Goal: Information Seeking & Learning: Learn about a topic

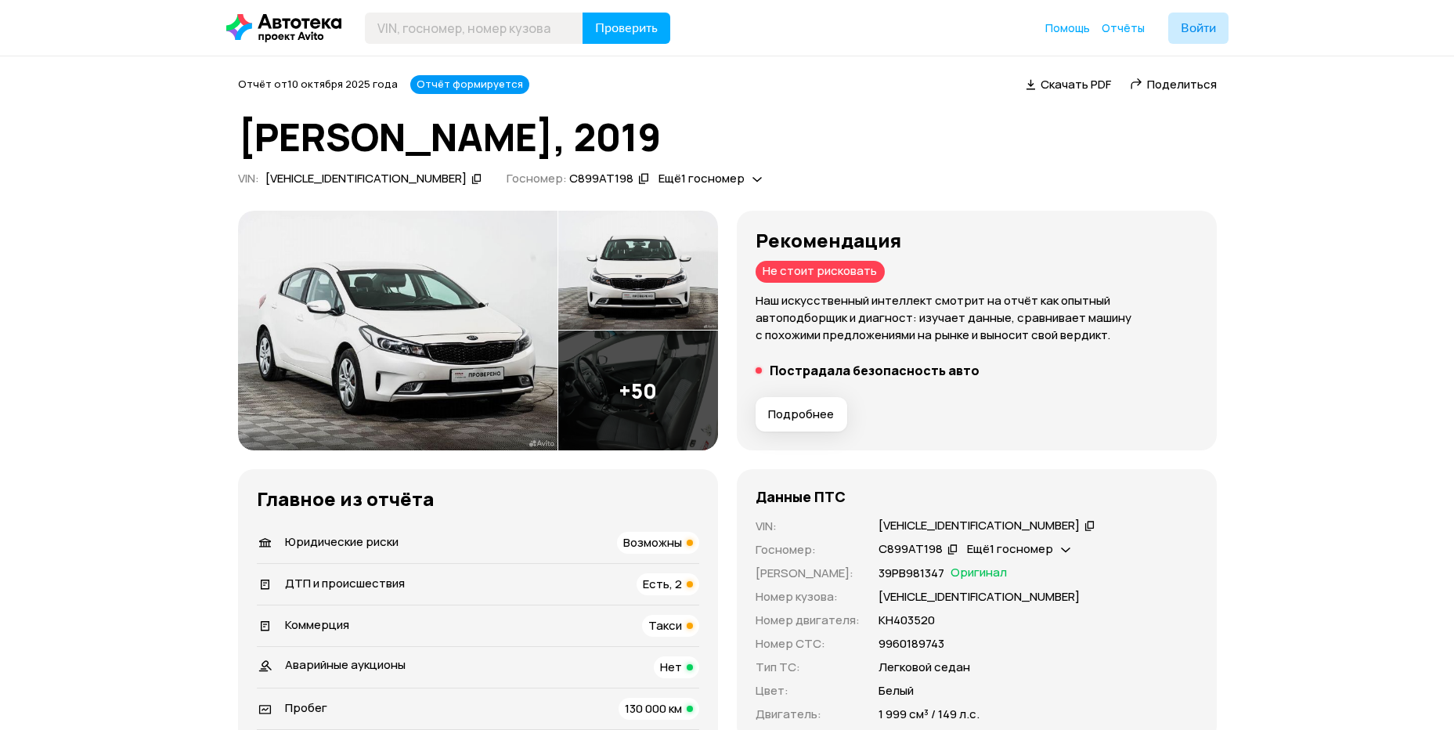
click at [795, 411] on span "Подробнее" at bounding box center [801, 414] width 66 height 16
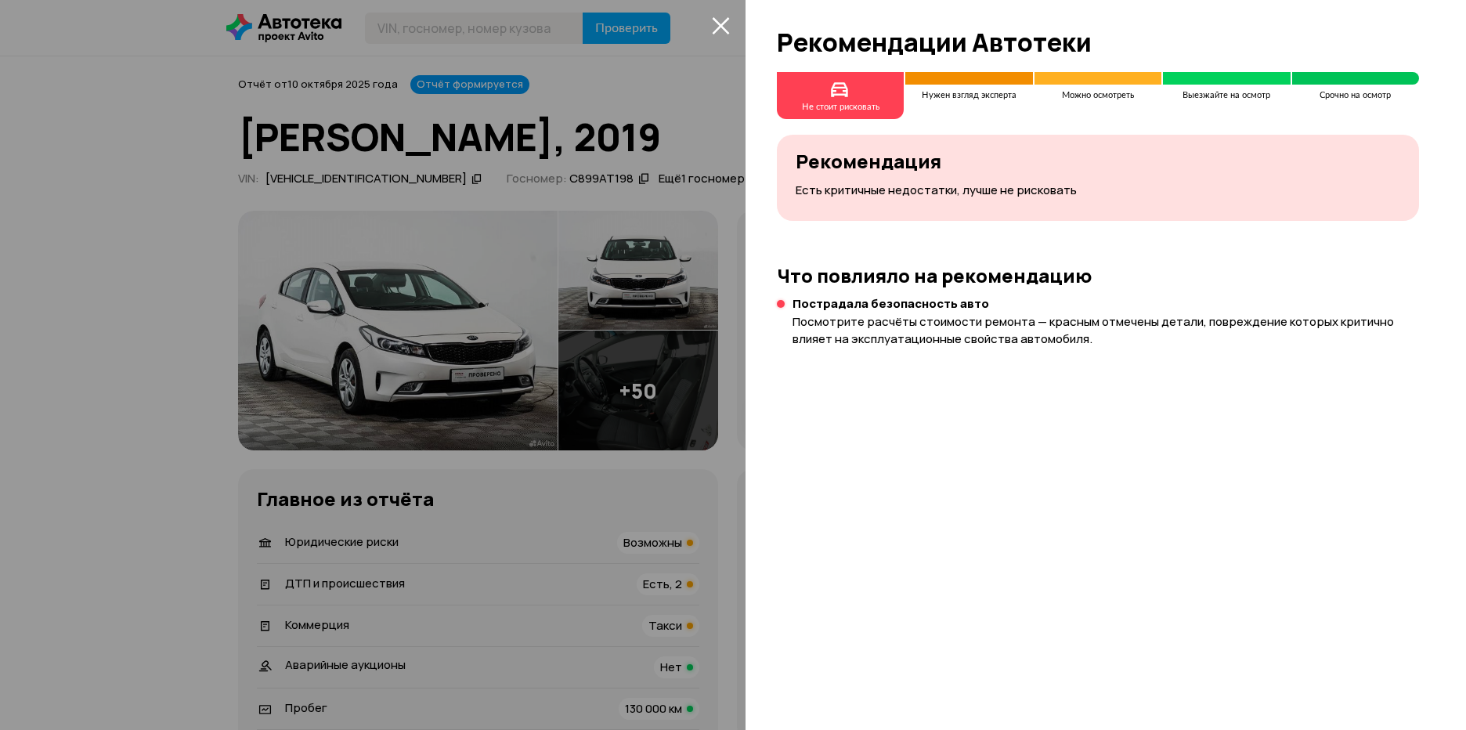
click at [391, 351] on div at bounding box center [733, 365] width 1466 height 730
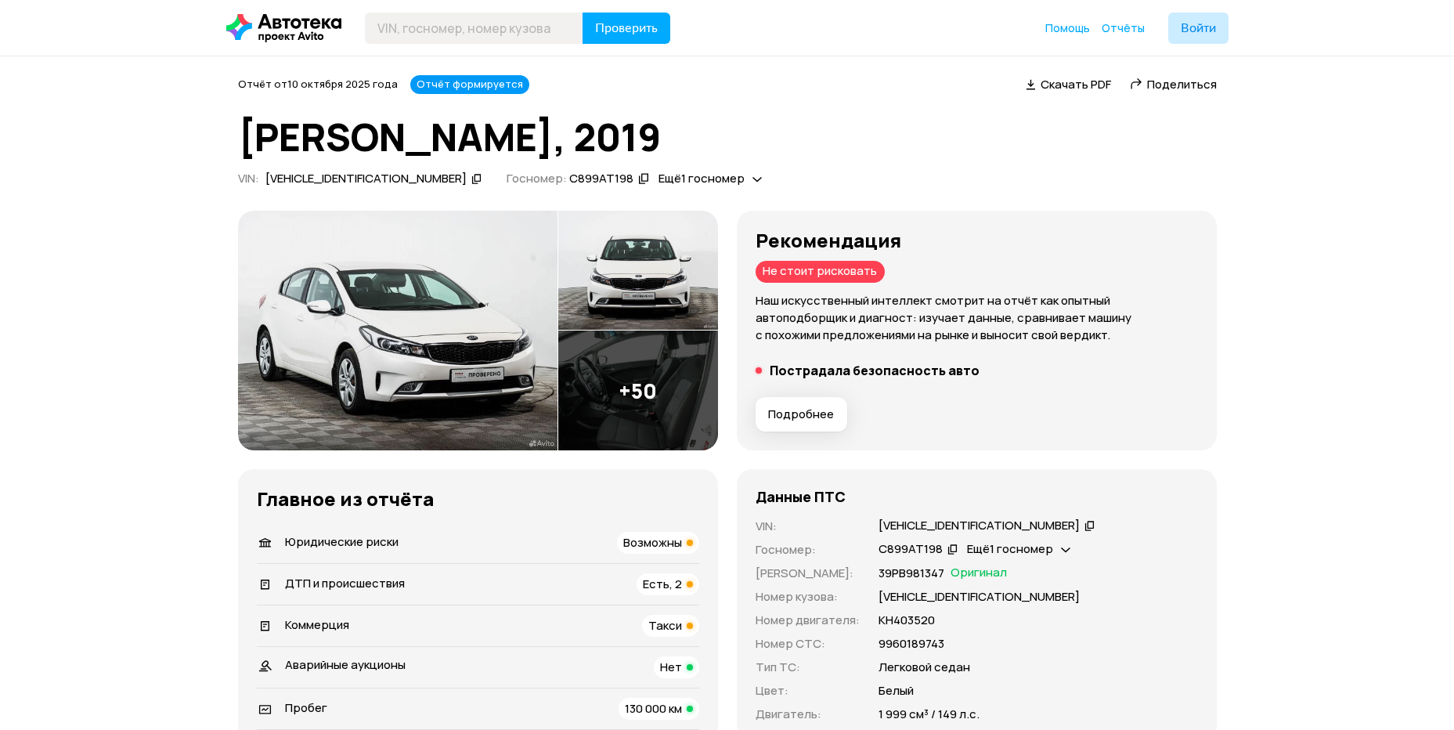
click at [453, 345] on img at bounding box center [397, 331] width 319 height 240
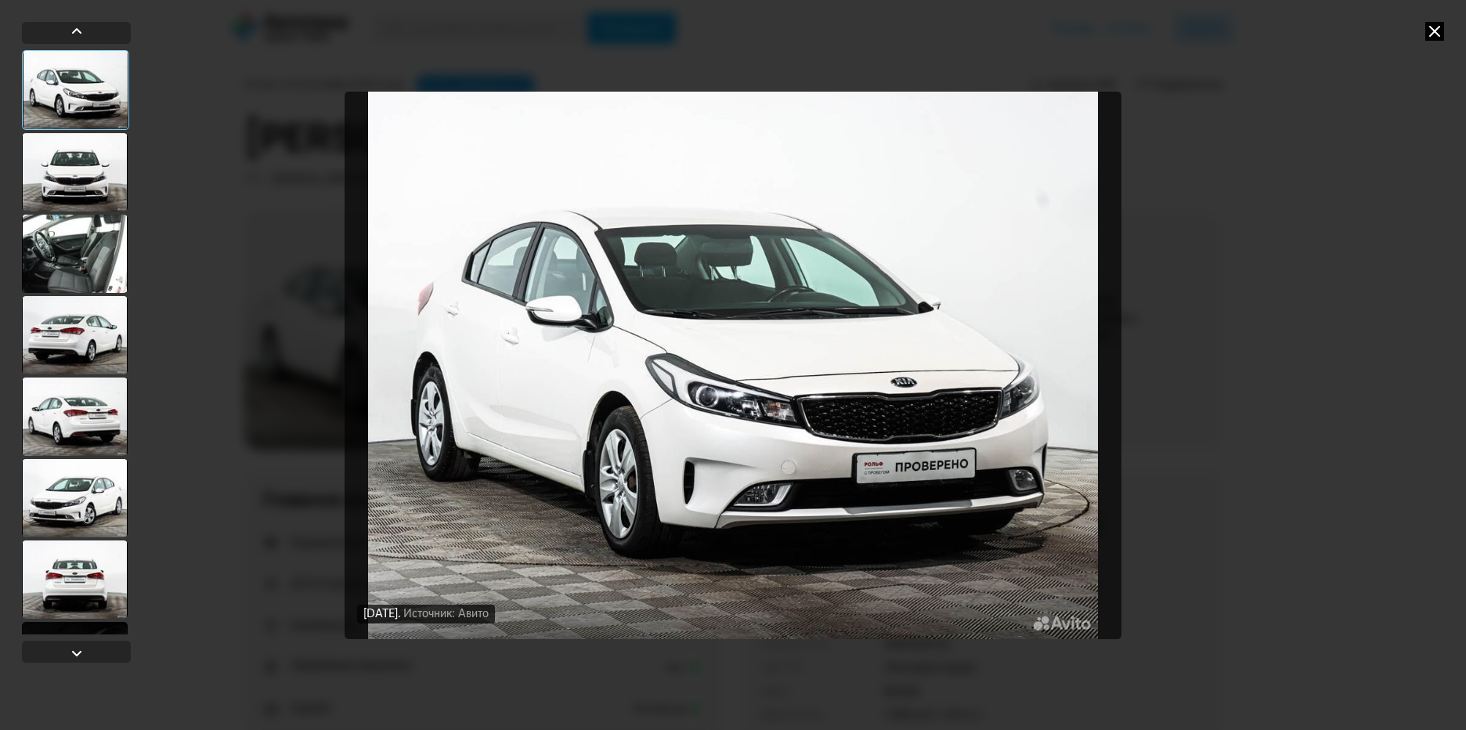
click at [75, 243] on div at bounding box center [75, 254] width 106 height 78
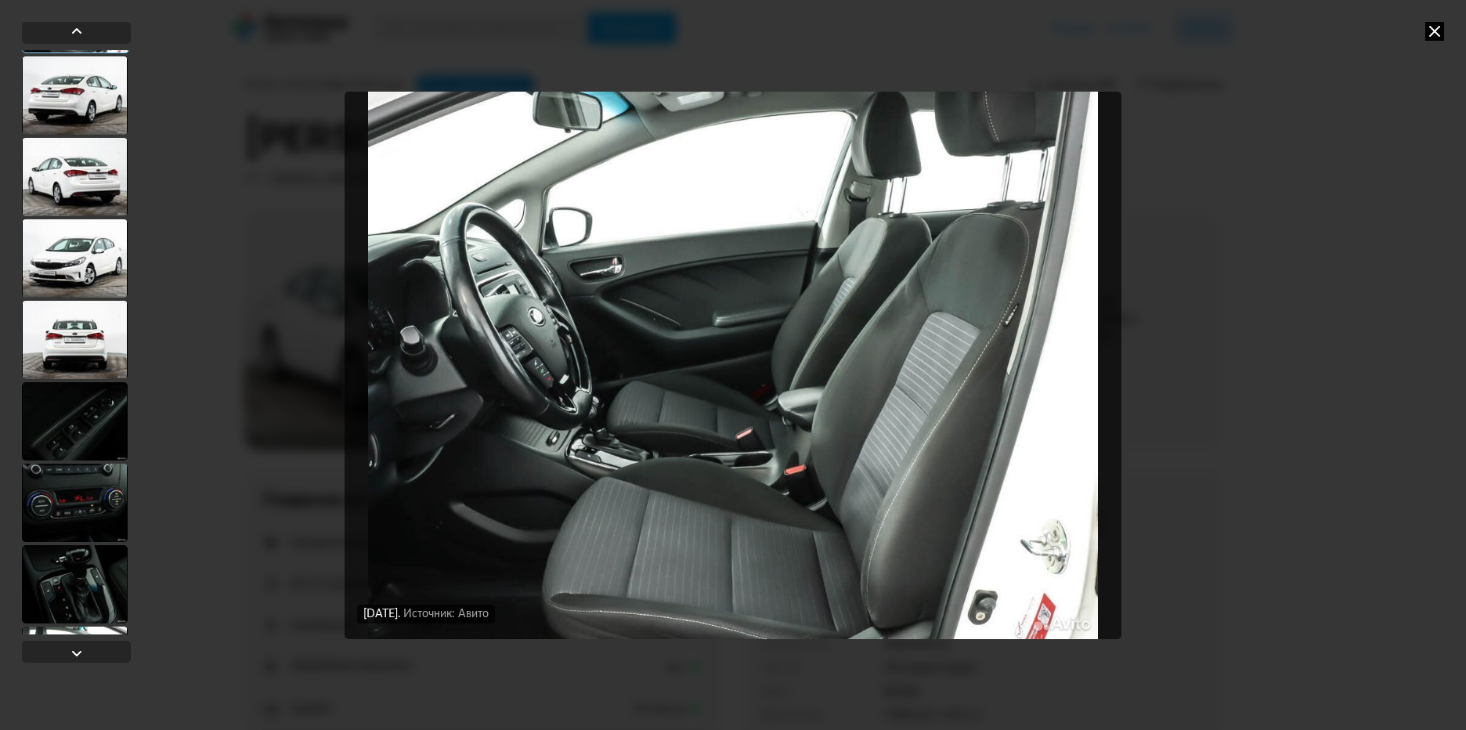
scroll to position [262, 0]
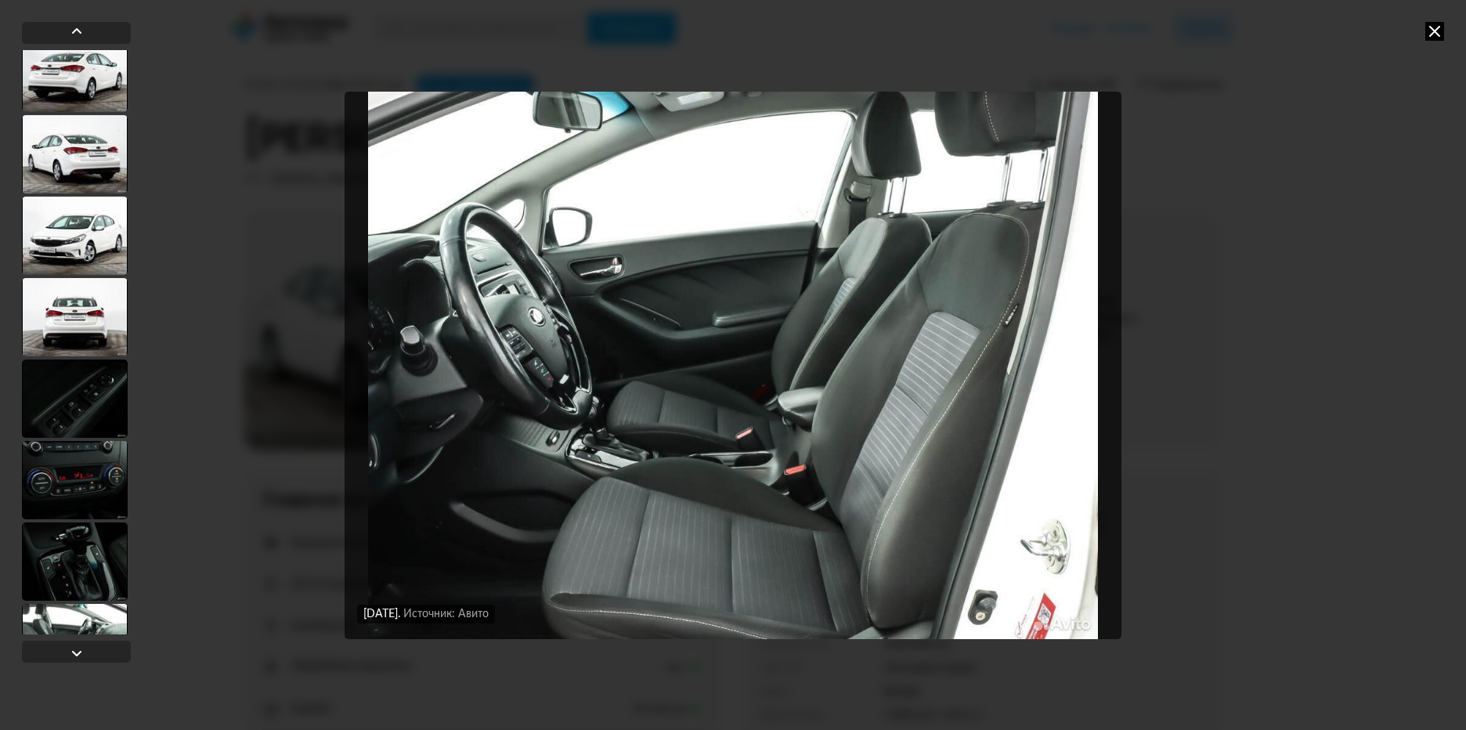
click at [84, 453] on div at bounding box center [75, 480] width 106 height 78
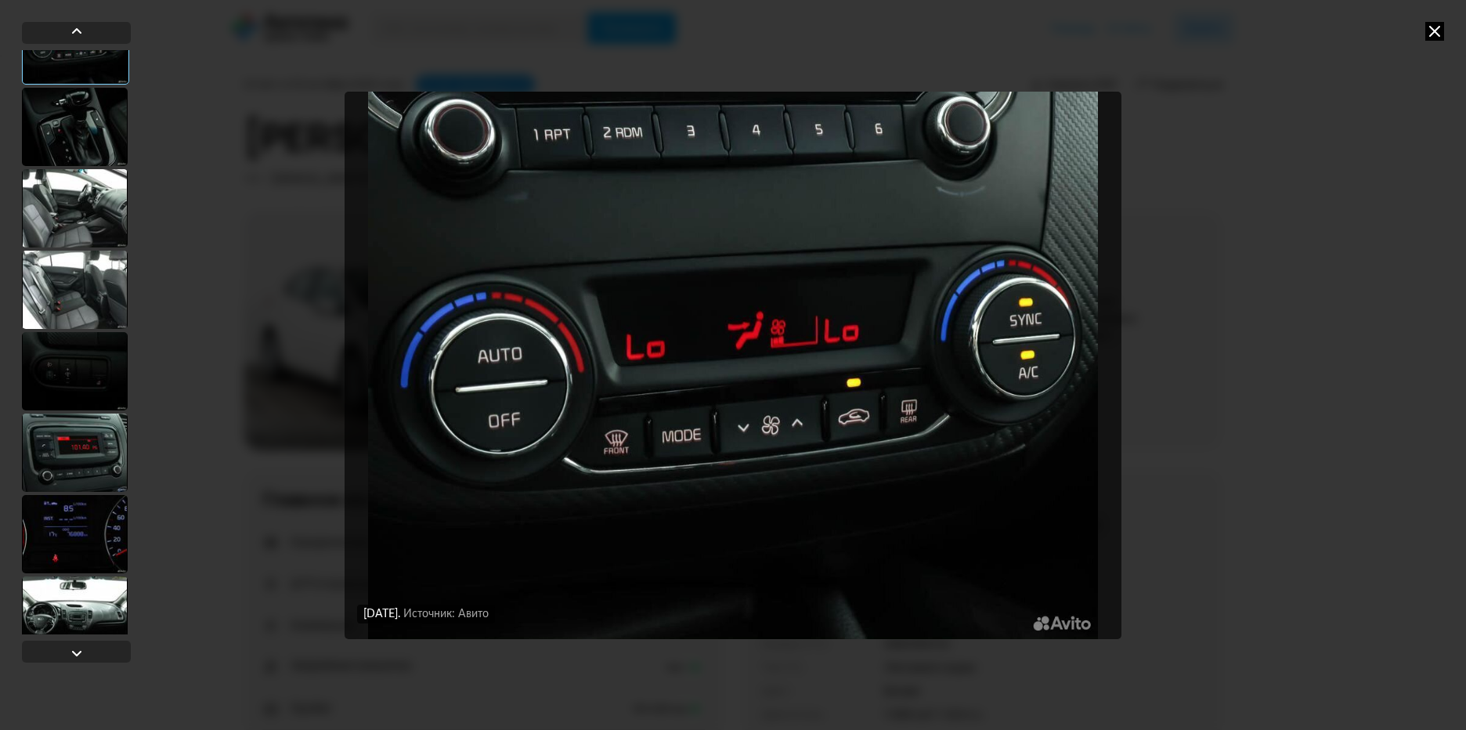
scroll to position [699, 0]
click at [95, 456] on div at bounding box center [75, 450] width 106 height 78
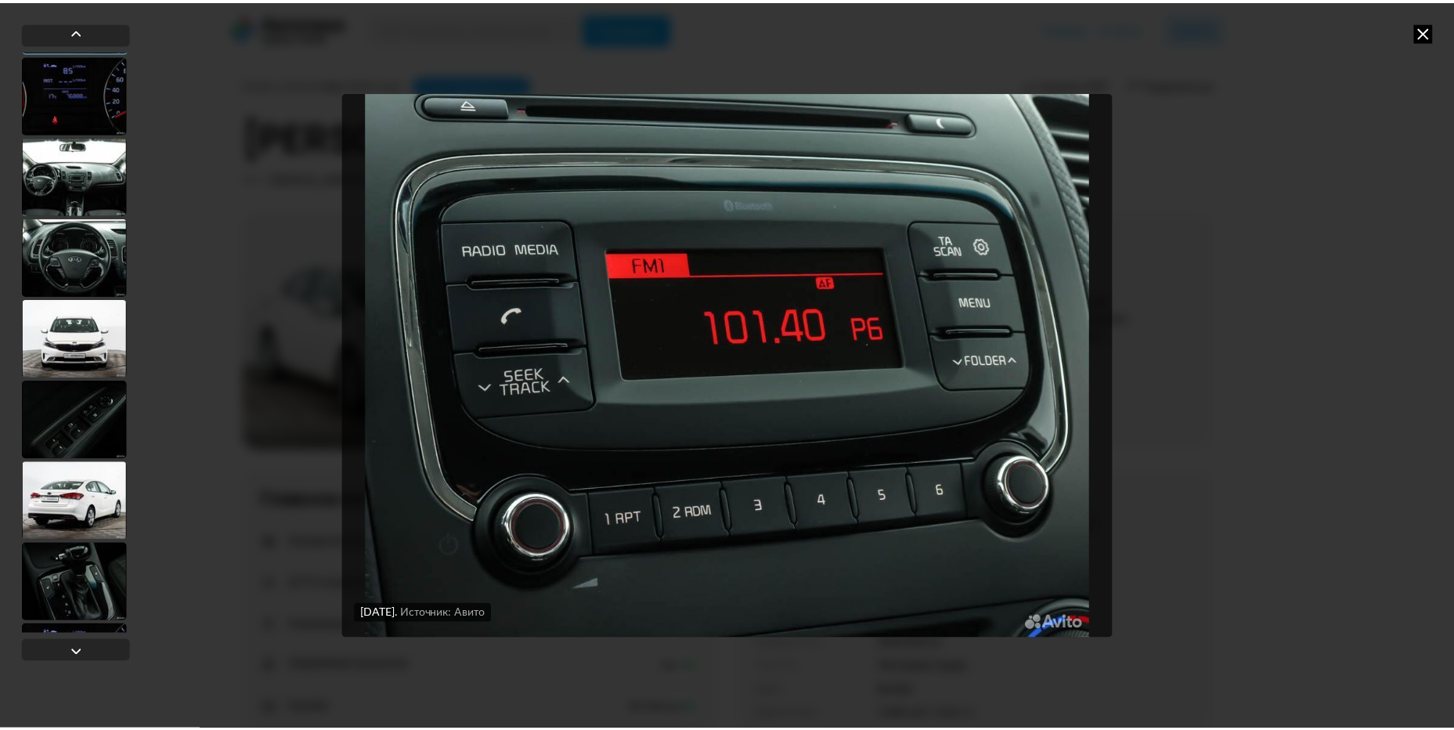
scroll to position [1137, 0]
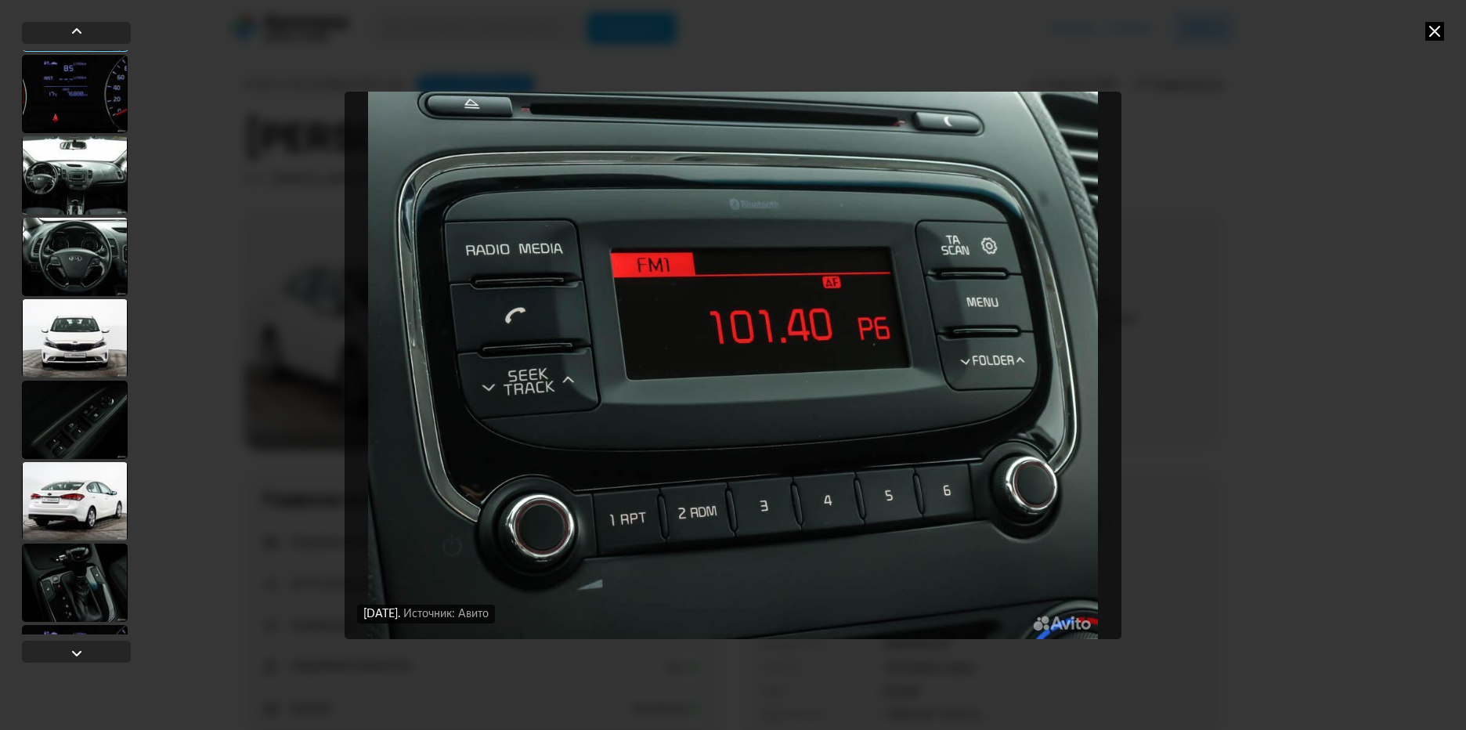
click at [92, 244] on div at bounding box center [75, 257] width 106 height 78
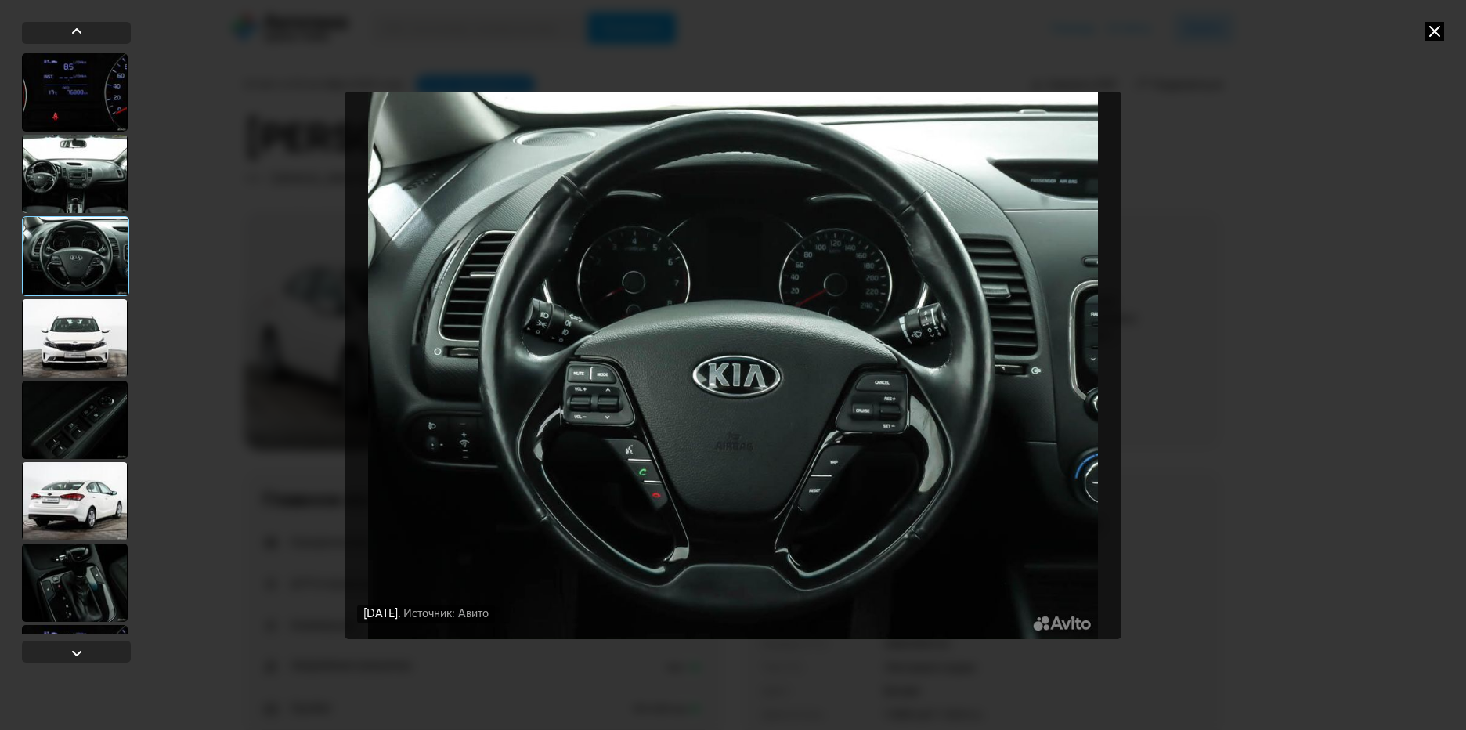
click at [89, 417] on div at bounding box center [75, 419] width 106 height 78
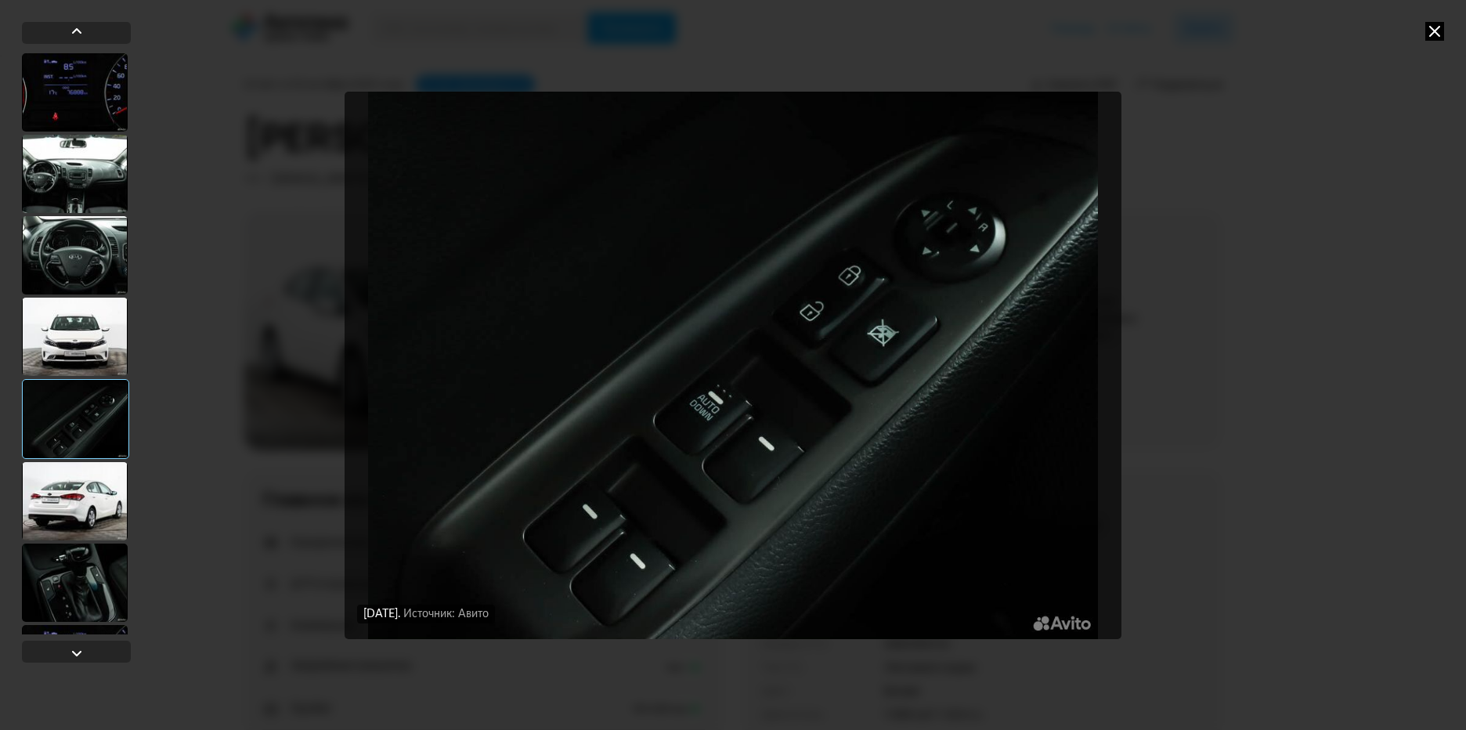
click at [88, 499] on div at bounding box center [75, 501] width 106 height 78
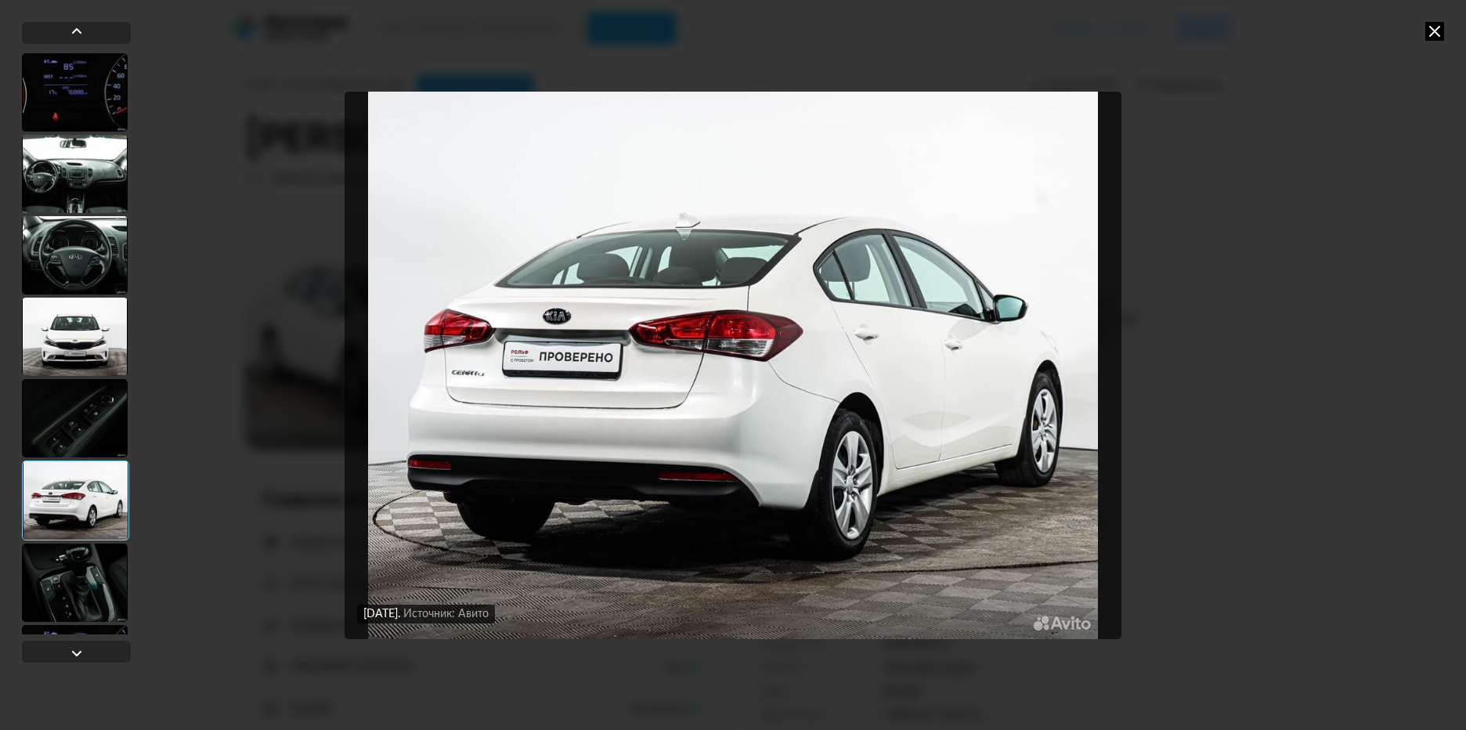
click at [89, 568] on div at bounding box center [75, 582] width 106 height 78
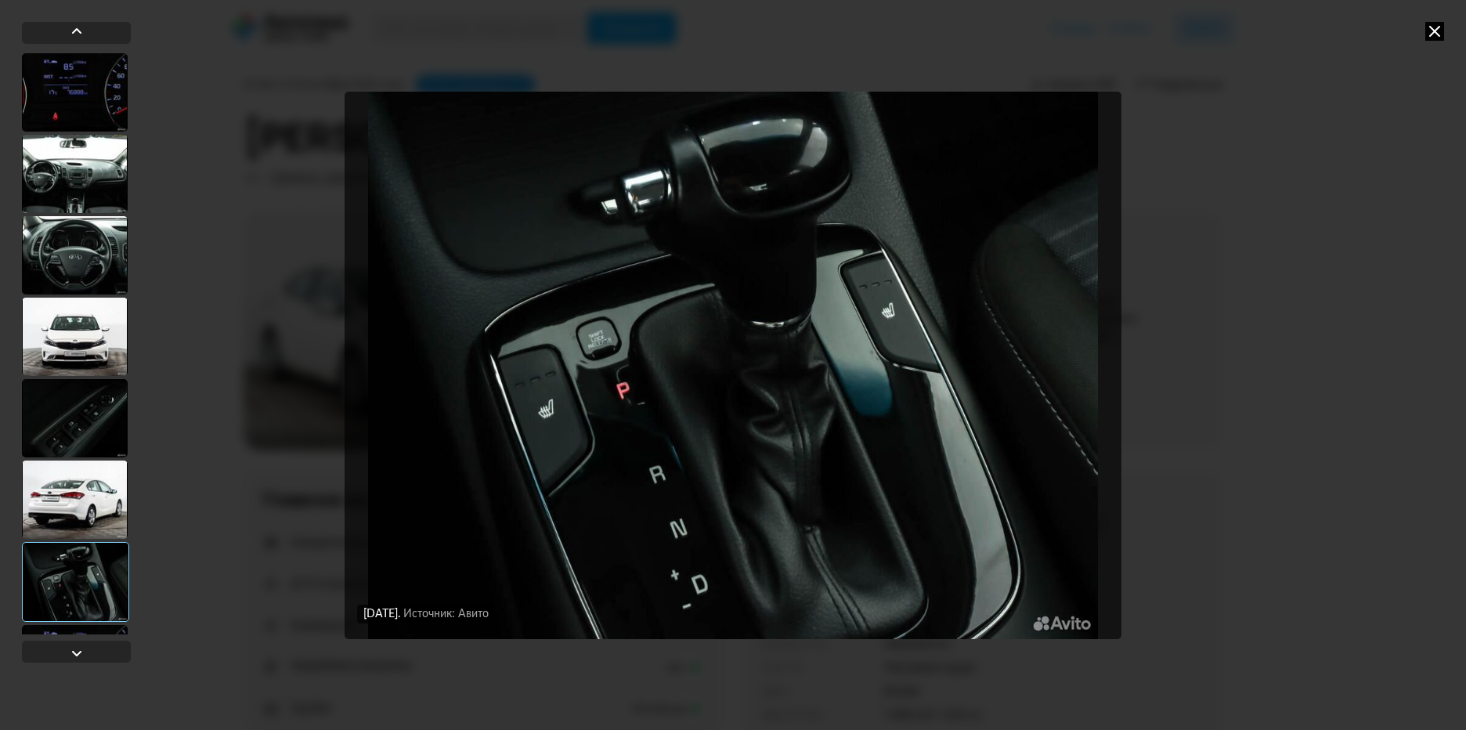
click at [1435, 34] on icon at bounding box center [1434, 31] width 19 height 19
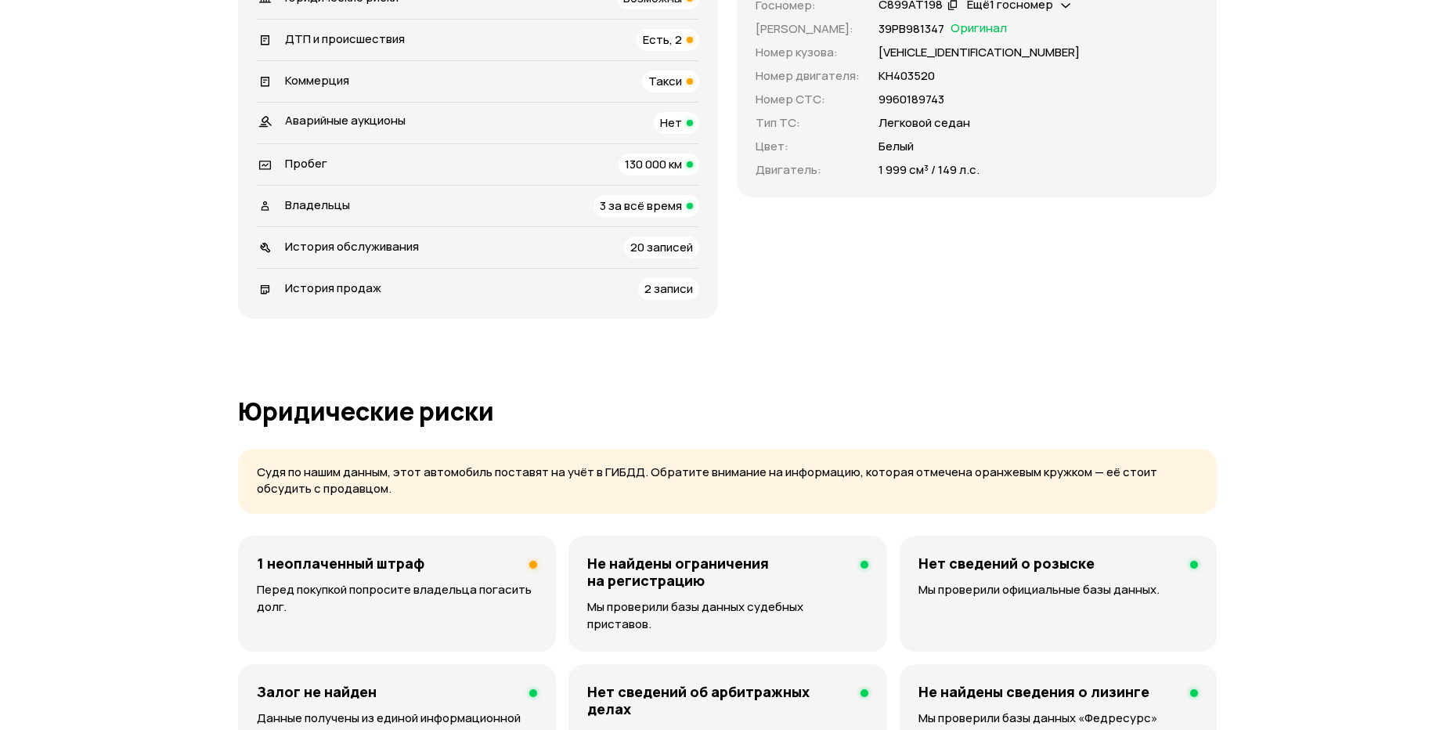
scroll to position [547, 0]
